Goal: Information Seeking & Learning: Learn about a topic

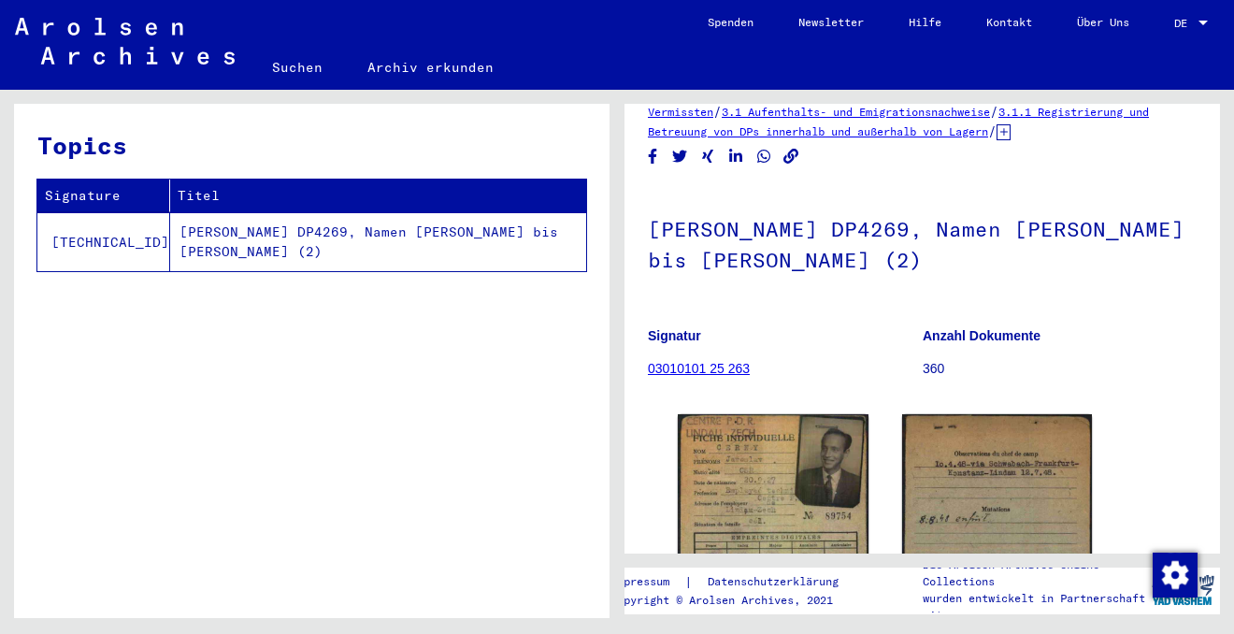
scroll to position [50, 0]
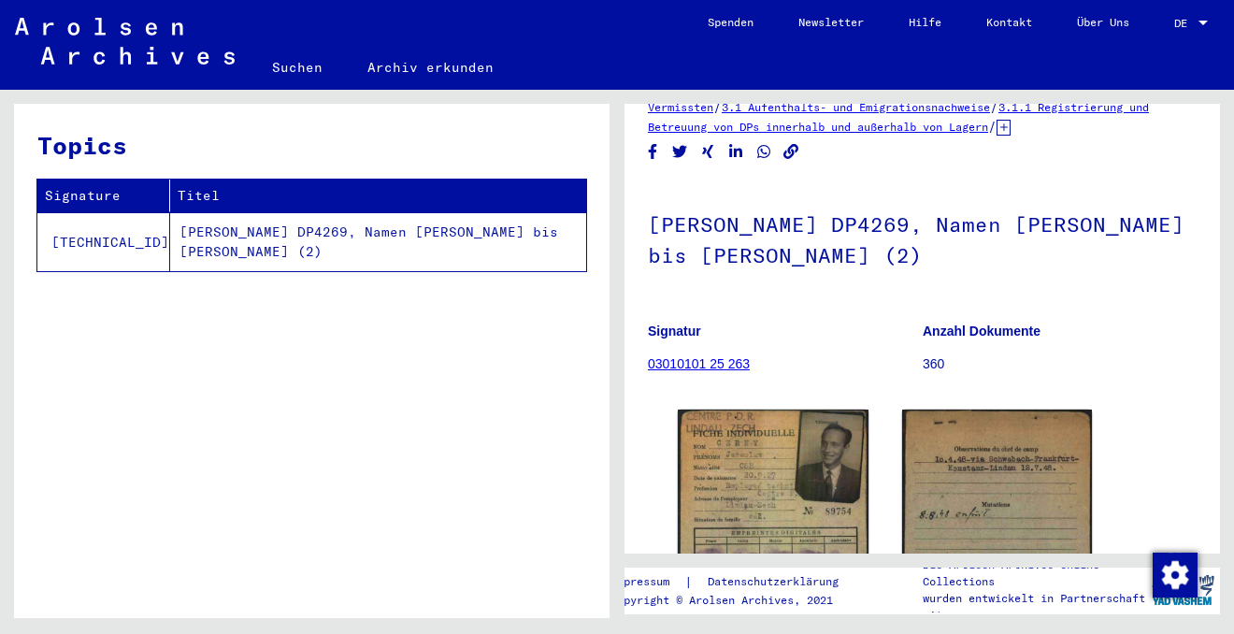
click at [1196, 21] on div at bounding box center [1202, 23] width 17 height 13
click at [1178, 33] on span "English" at bounding box center [1156, 33] width 46 height 14
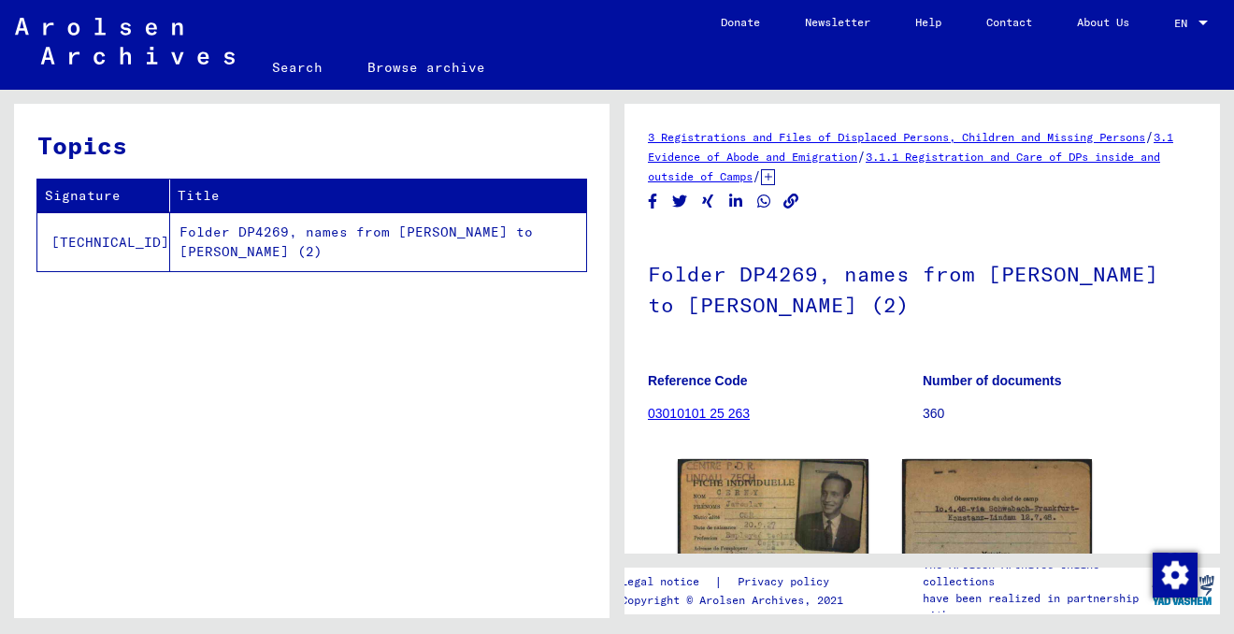
click at [725, 412] on link "03010101 25 263" at bounding box center [699, 413] width 102 height 15
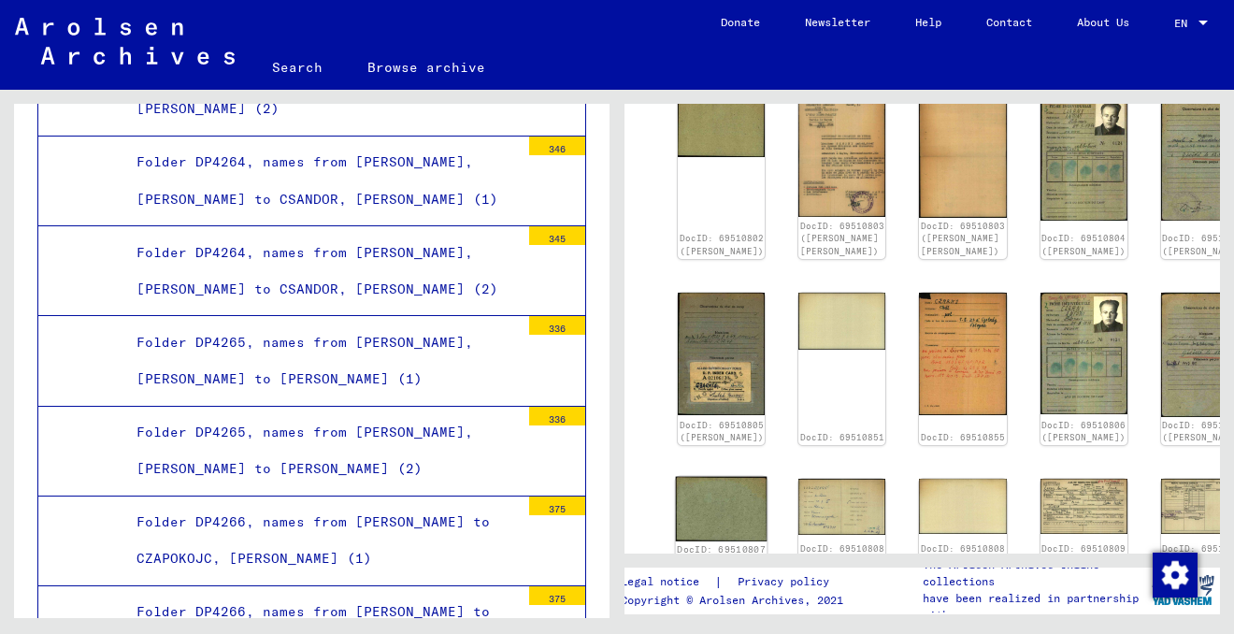
scroll to position [842, 0]
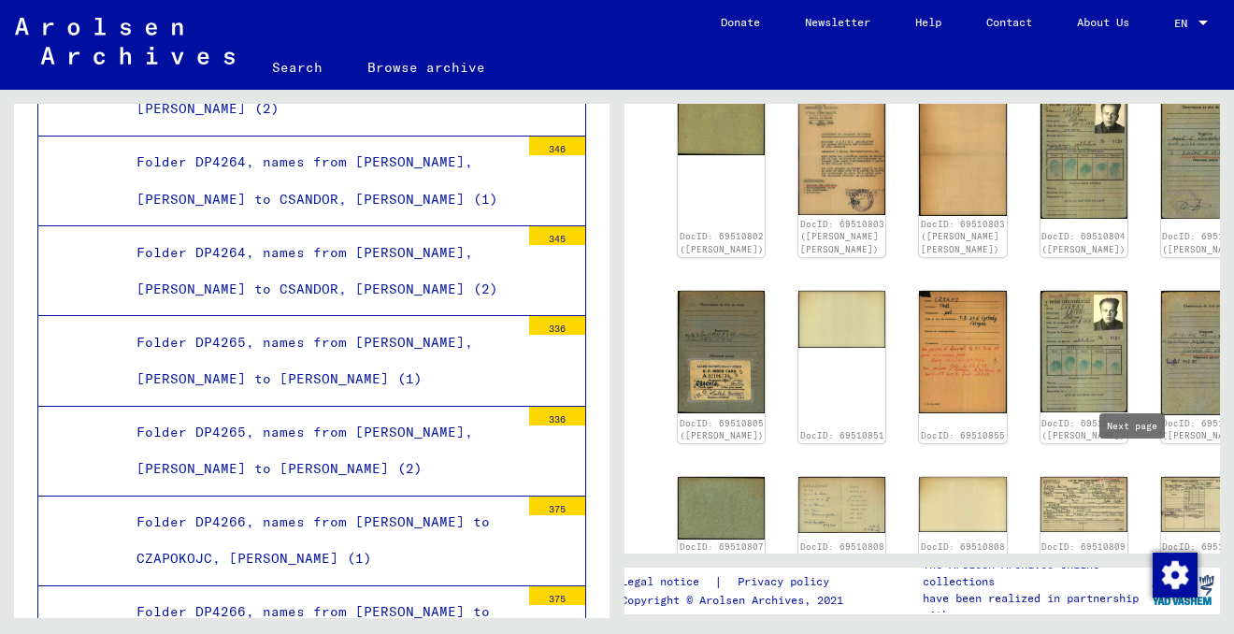
click at [1133, 595] on icon "Next page" at bounding box center [1133, 601] width 8 height 13
type input "*"
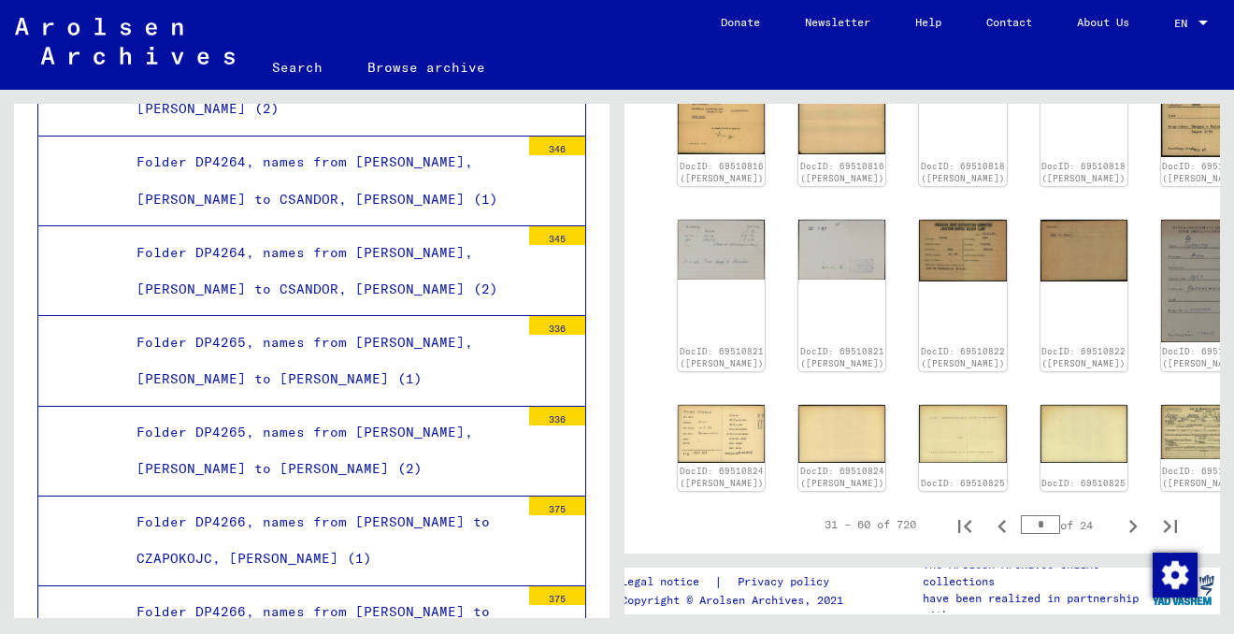
scroll to position [765, 0]
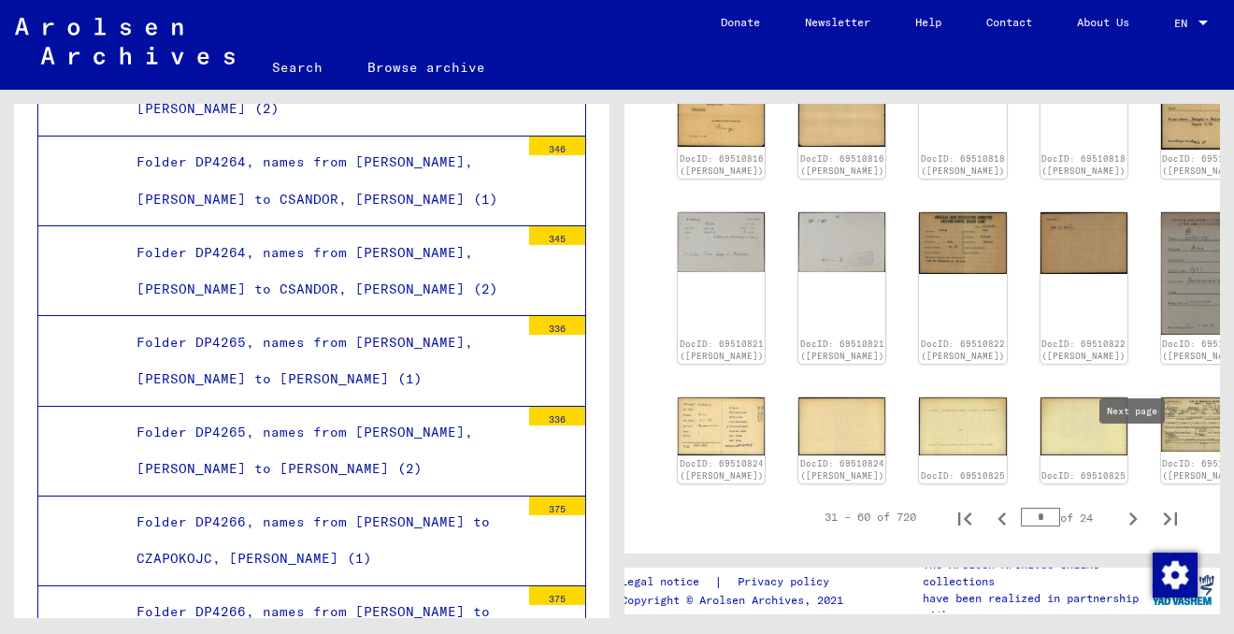
click at [1138, 506] on icon "Next page" at bounding box center [1133, 519] width 26 height 26
type input "*"
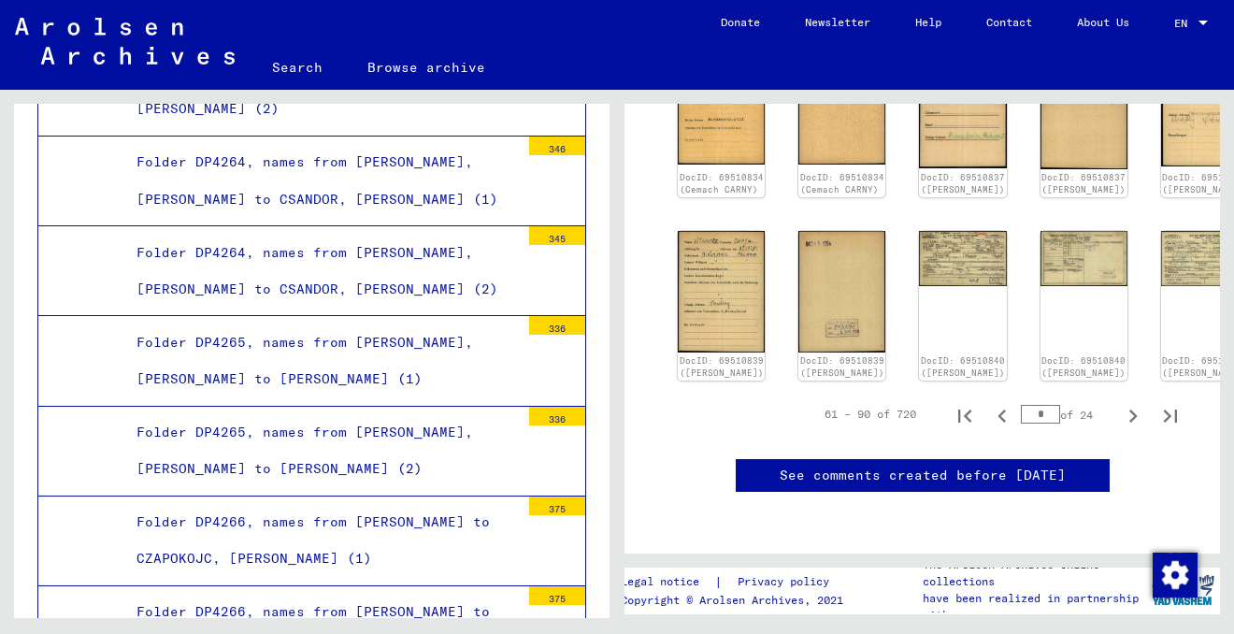
scroll to position [776, 0]
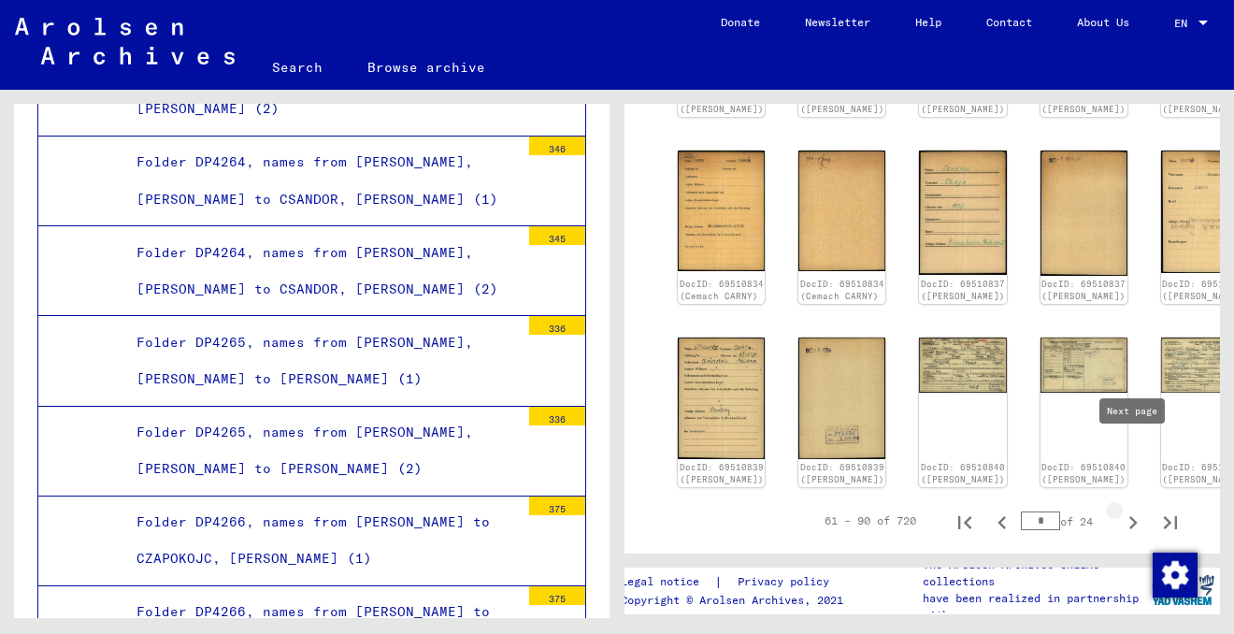
click at [1127, 509] on icon "Next page" at bounding box center [1133, 522] width 26 height 26
type input "*"
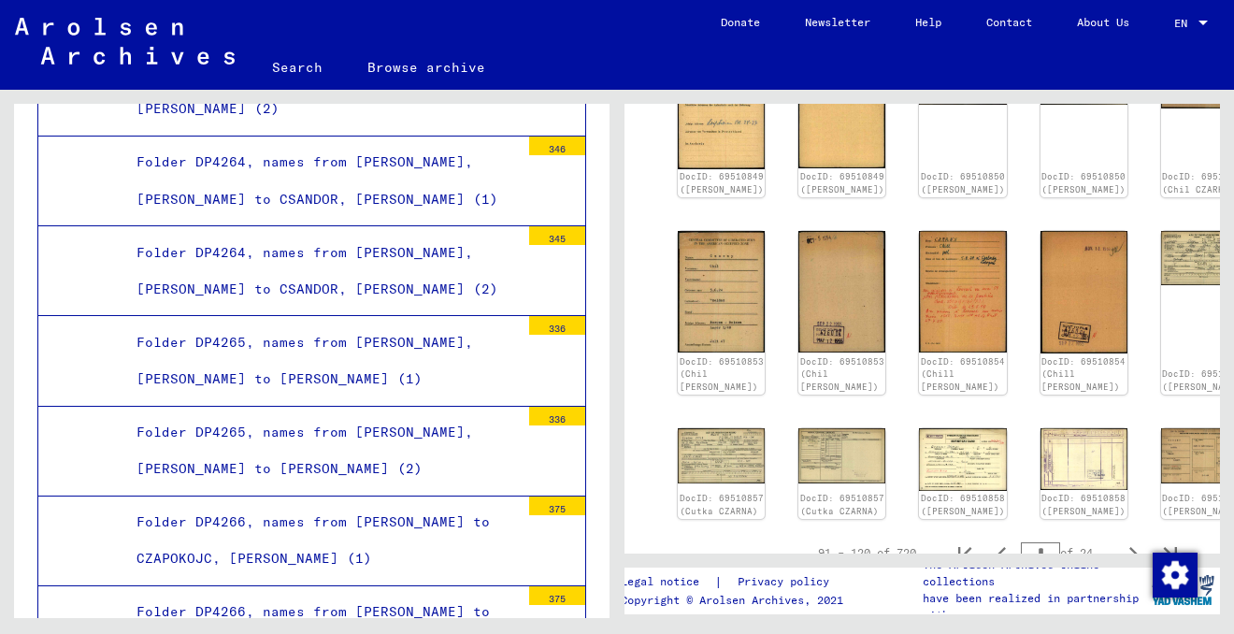
scroll to position [712, 0]
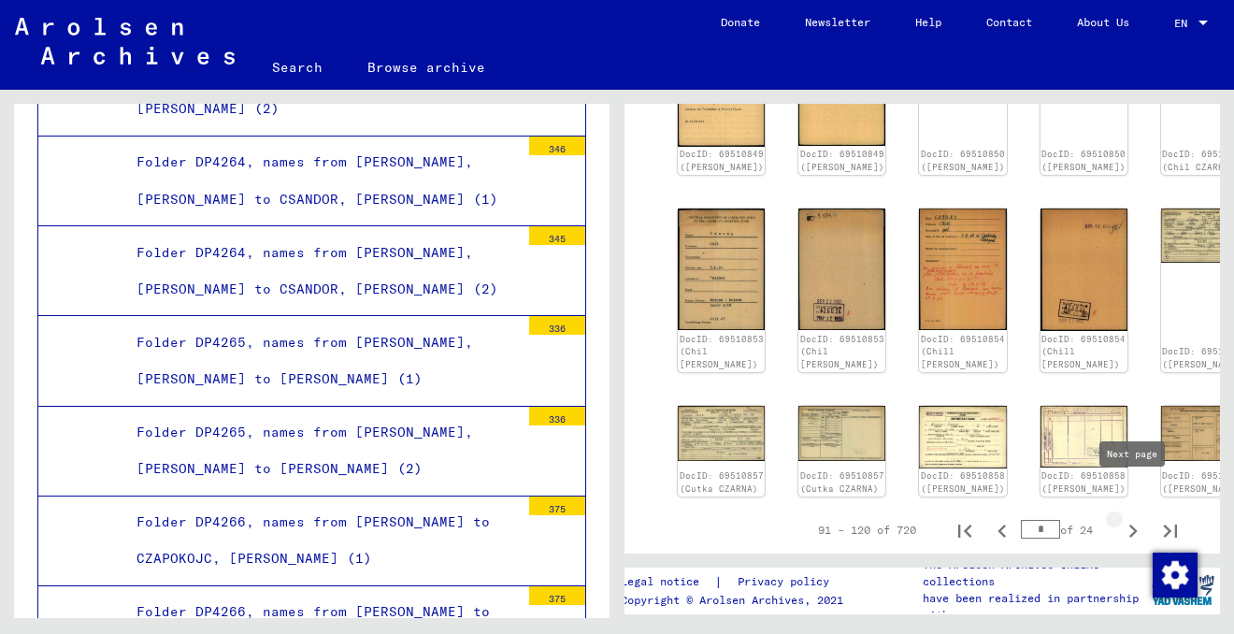
click at [1131, 518] on icon "Next page" at bounding box center [1133, 531] width 26 height 26
type input "*"
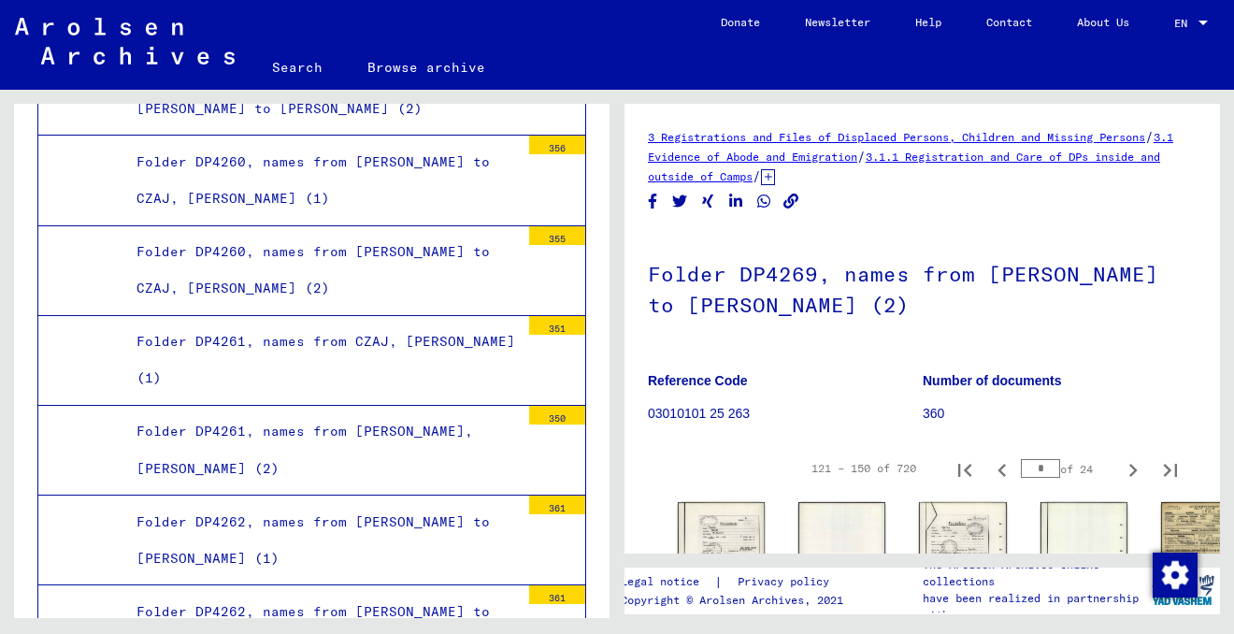
scroll to position [25005, 0]
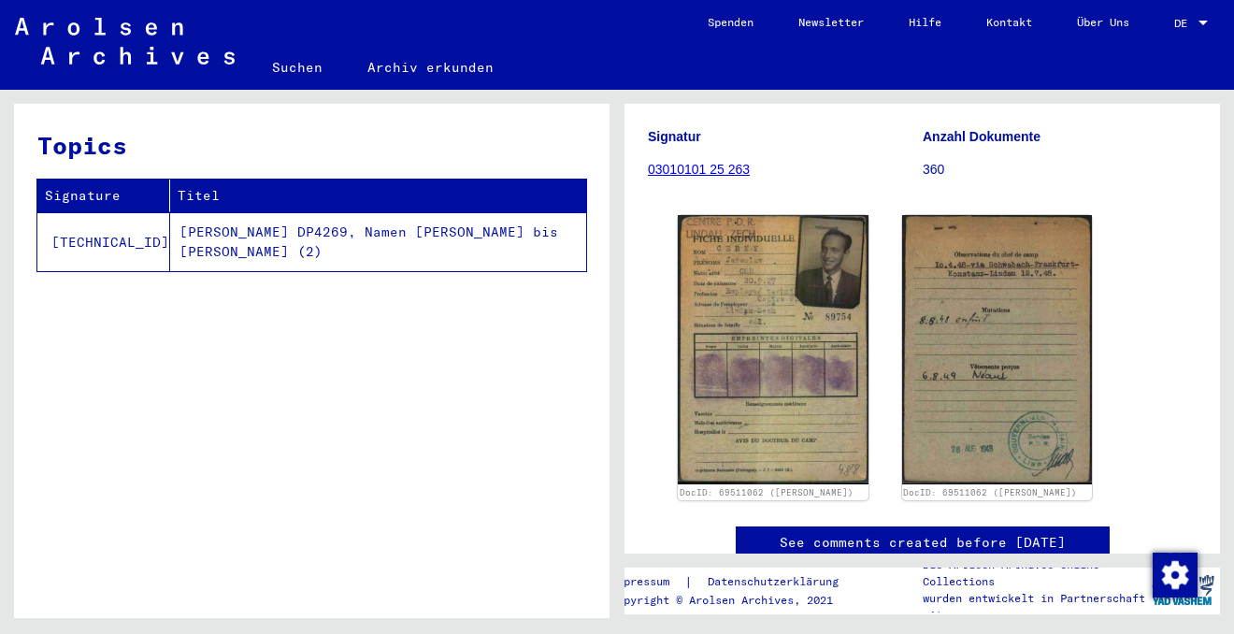
scroll to position [257, 0]
